Goal: Task Accomplishment & Management: Manage account settings

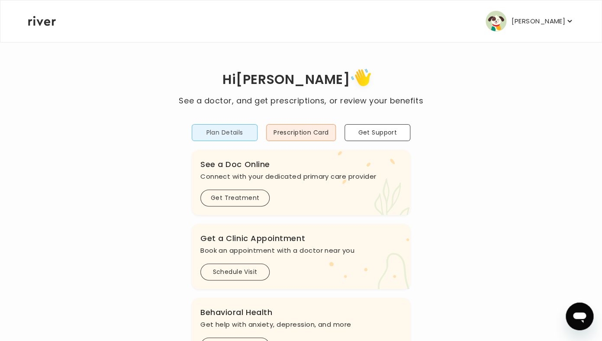
click at [235, 137] on button "Plan Details" at bounding box center [225, 132] width 66 height 17
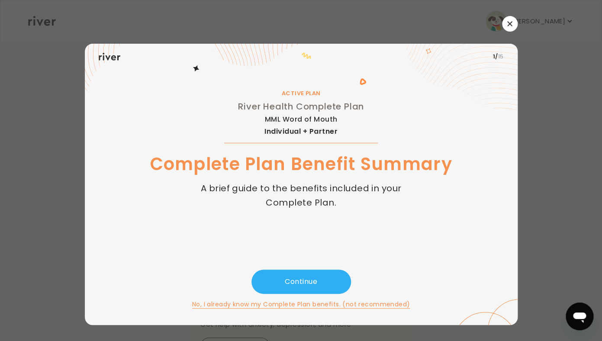
click at [515, 32] on div "1 / 15 ACTIVE PLAN River Health Complete Plan MML Word of Mouth Individual + Pa…" at bounding box center [301, 170] width 433 height 309
click at [513, 26] on button "button" at bounding box center [510, 24] width 16 height 16
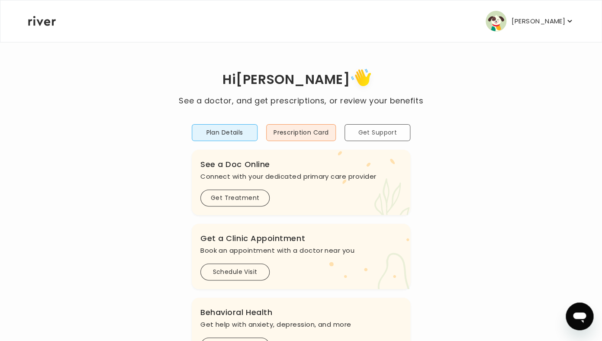
click at [385, 135] on button "Get Support" at bounding box center [378, 132] width 66 height 17
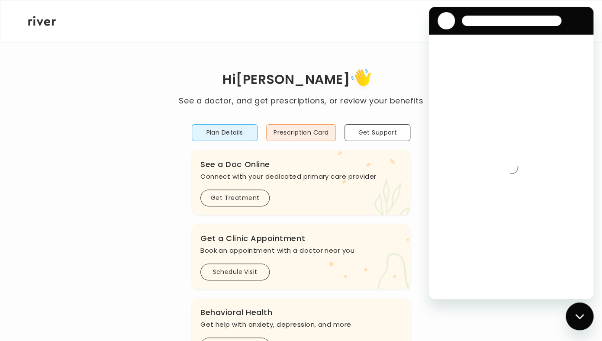
click at [580, 24] on div at bounding box center [509, 20] width 151 height 17
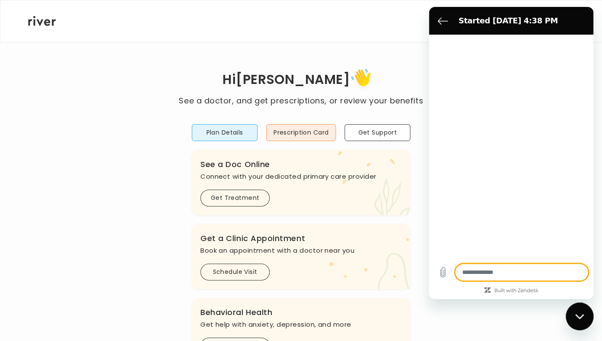
type textarea "*"
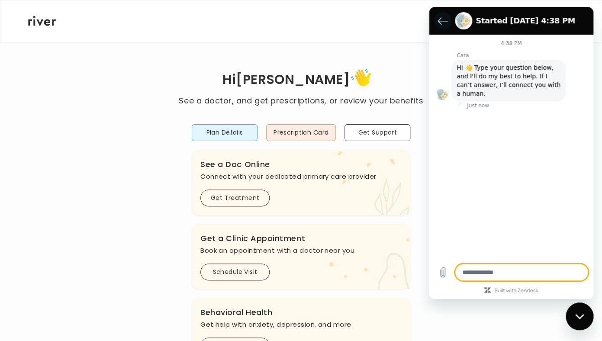
click at [440, 22] on icon "Back to the conversation list" at bounding box center [443, 21] width 10 height 10
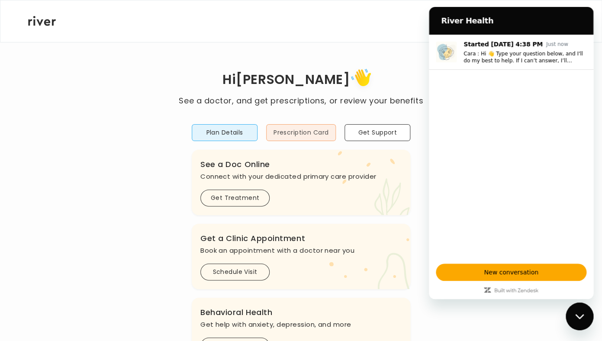
click at [300, 136] on button "Prescription Card" at bounding box center [301, 132] width 70 height 17
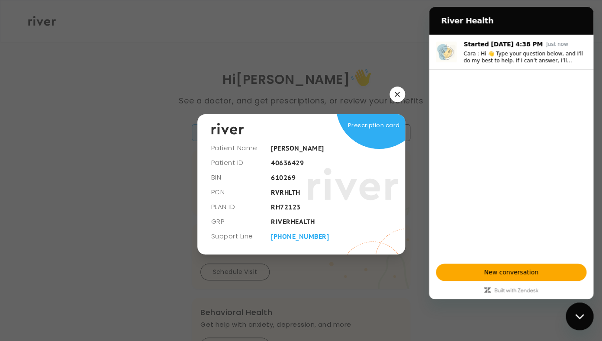
click at [399, 95] on icon "button" at bounding box center [397, 94] width 5 height 5
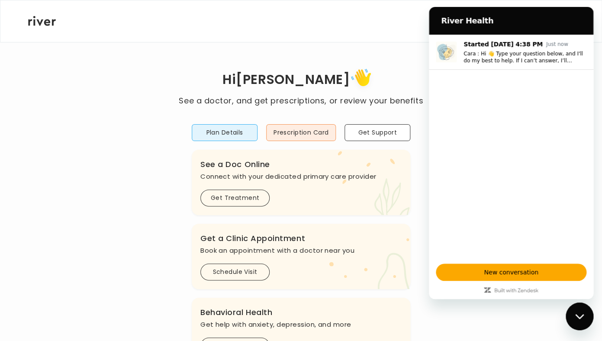
click at [583, 312] on div "Close messaging window" at bounding box center [580, 316] width 26 height 26
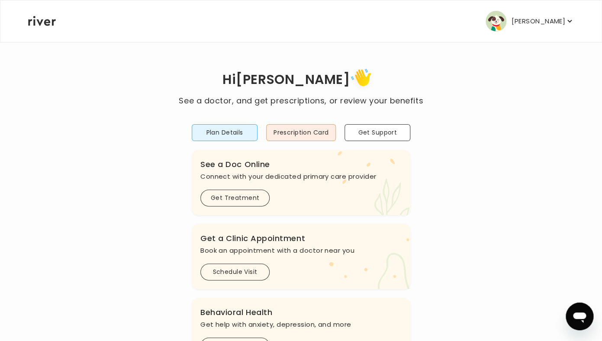
click at [561, 22] on p "[PERSON_NAME]" at bounding box center [539, 21] width 54 height 12
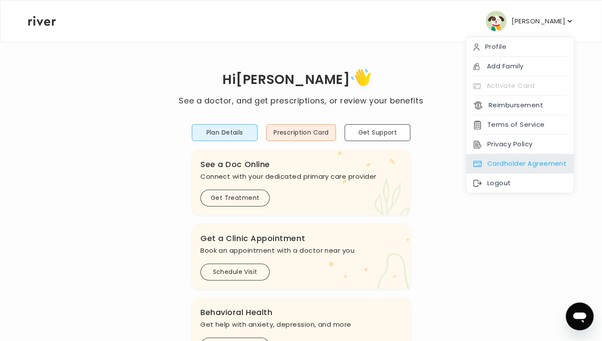
click at [524, 167] on div "Cardholder Agreement" at bounding box center [519, 163] width 107 height 19
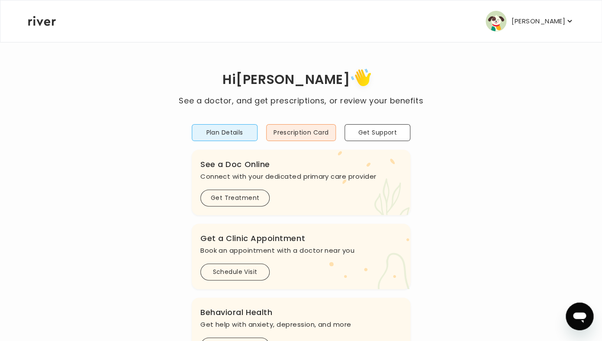
click at [534, 15] on p "[PERSON_NAME]" at bounding box center [539, 21] width 54 height 12
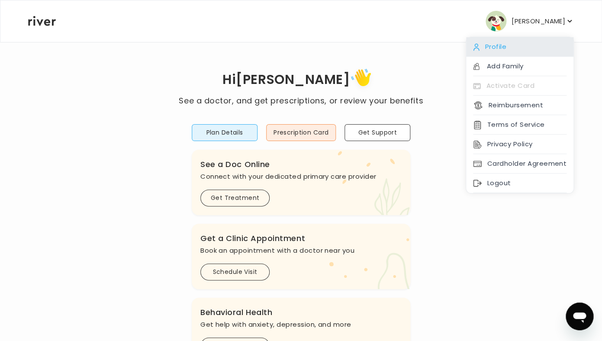
click at [519, 51] on div "Profile" at bounding box center [519, 46] width 107 height 19
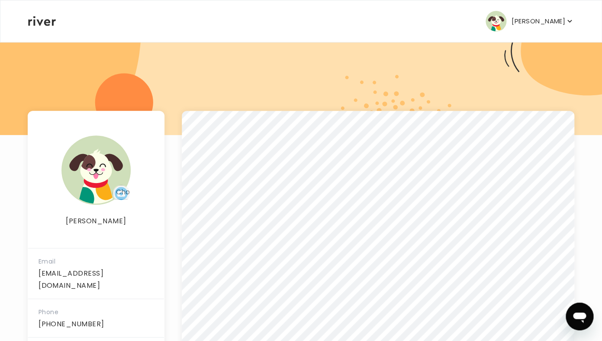
scroll to position [58, 0]
click at [554, 16] on p "[PERSON_NAME]" at bounding box center [539, 21] width 54 height 12
